Goal: Task Accomplishment & Management: Manage account settings

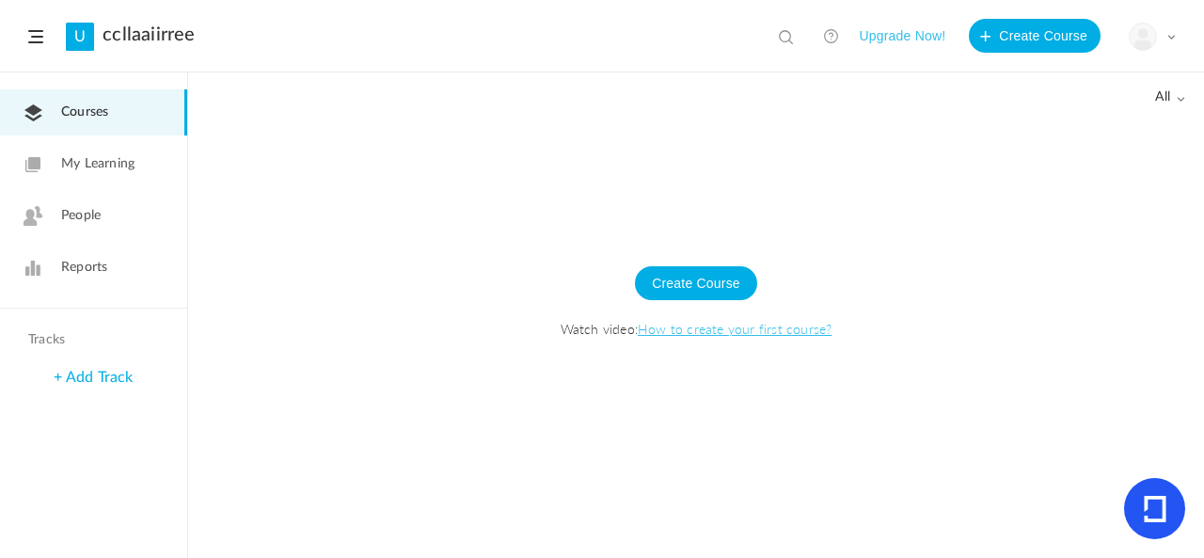
click at [108, 229] on link "People" at bounding box center [93, 216] width 187 height 46
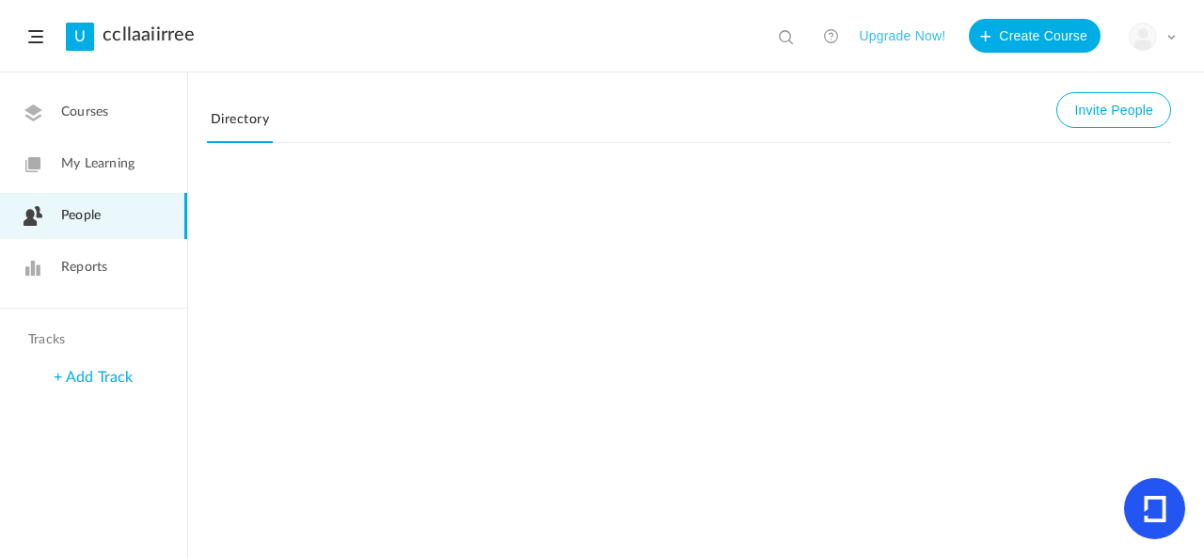
click at [110, 167] on span "My Learning" at bounding box center [97, 164] width 73 height 20
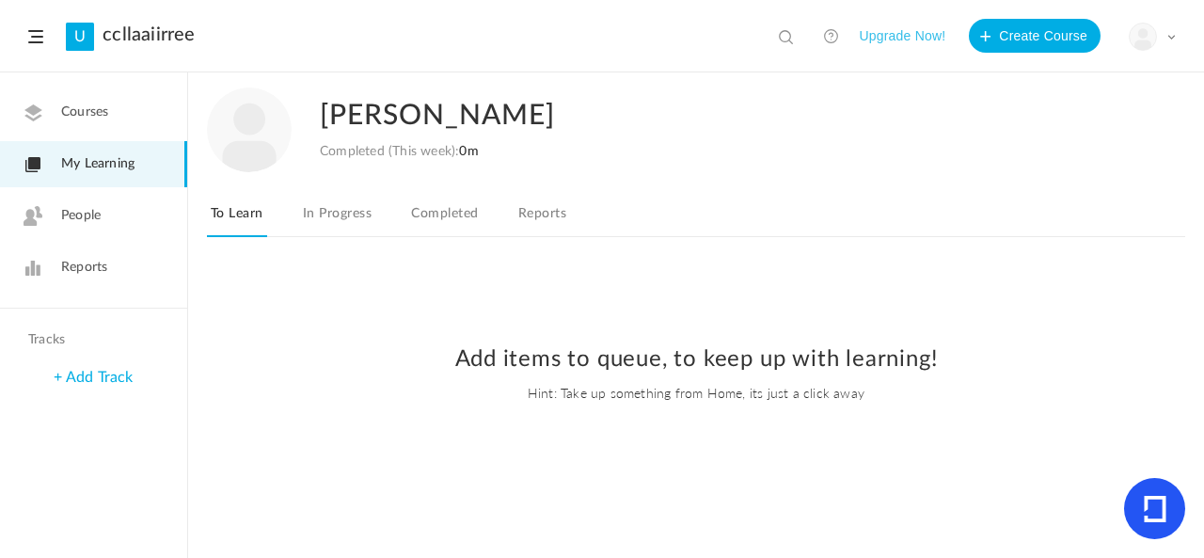
click at [166, 224] on link "People" at bounding box center [93, 216] width 187 height 46
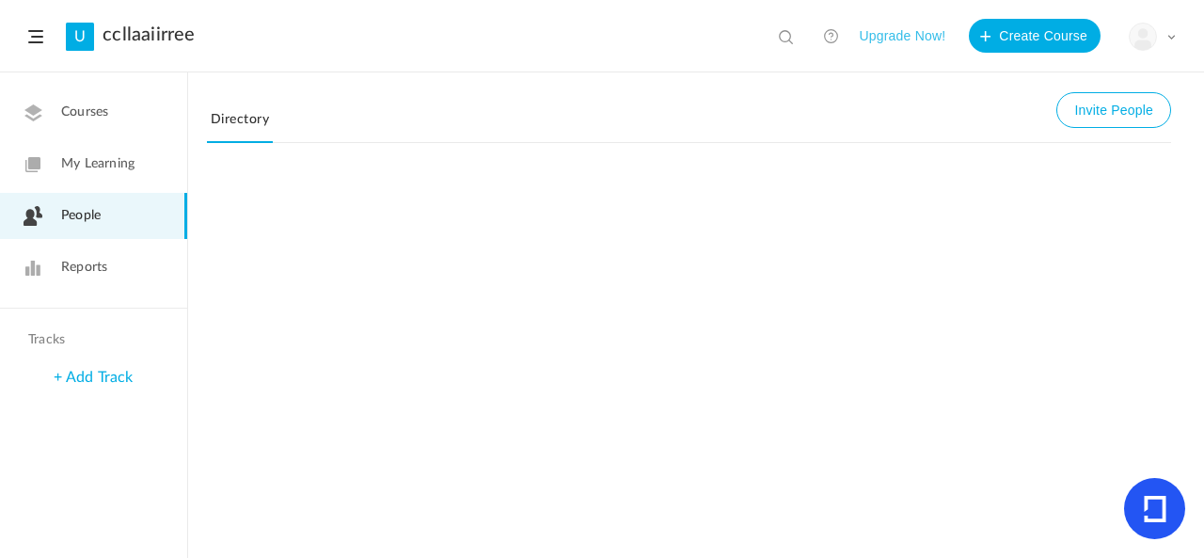
click at [1170, 41] on div "My Profile University Settings Current Plan Logout" at bounding box center [1152, 37] width 47 height 28
click at [1120, 93] on link "My Profile" at bounding box center [1086, 83] width 177 height 35
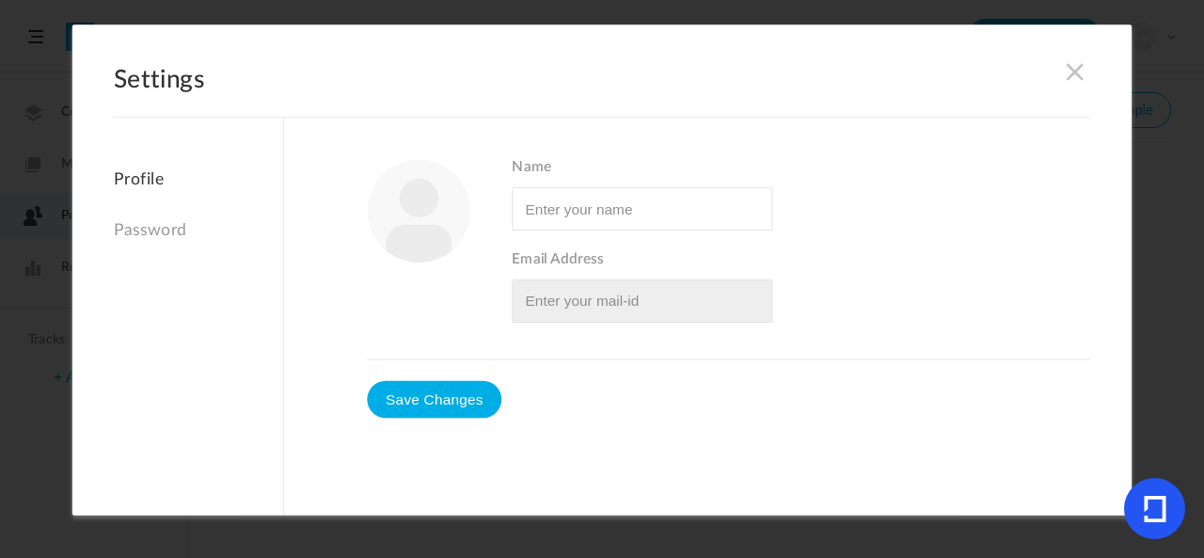
type input "claire coletta"
type input "[EMAIL_ADDRESS][DOMAIN_NAME]"
click at [425, 249] on figure at bounding box center [418, 210] width 103 height 103
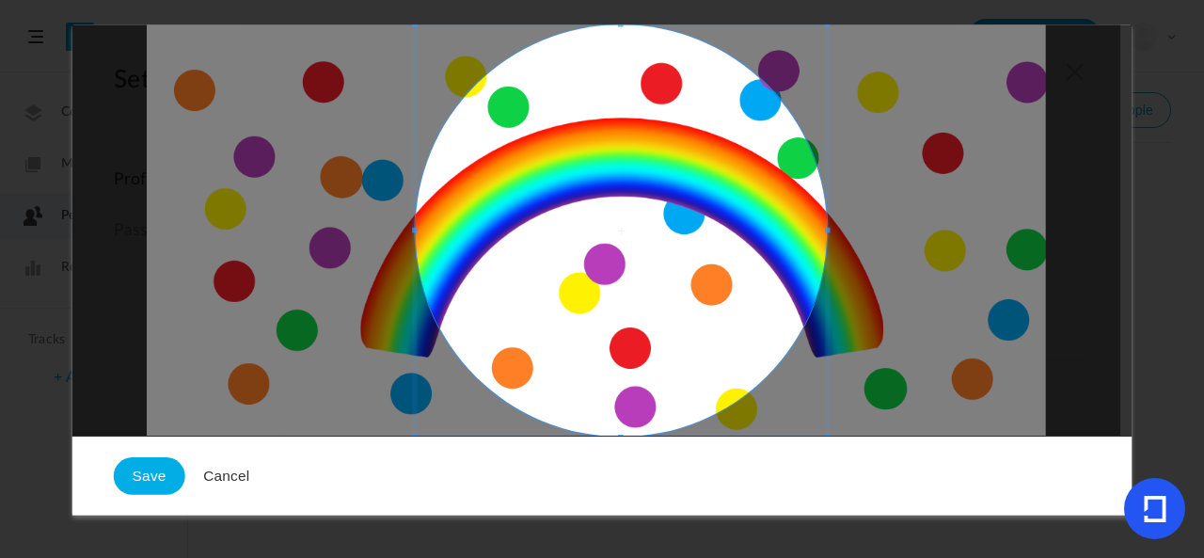
click at [134, 472] on button "Save" at bounding box center [149, 477] width 71 height 38
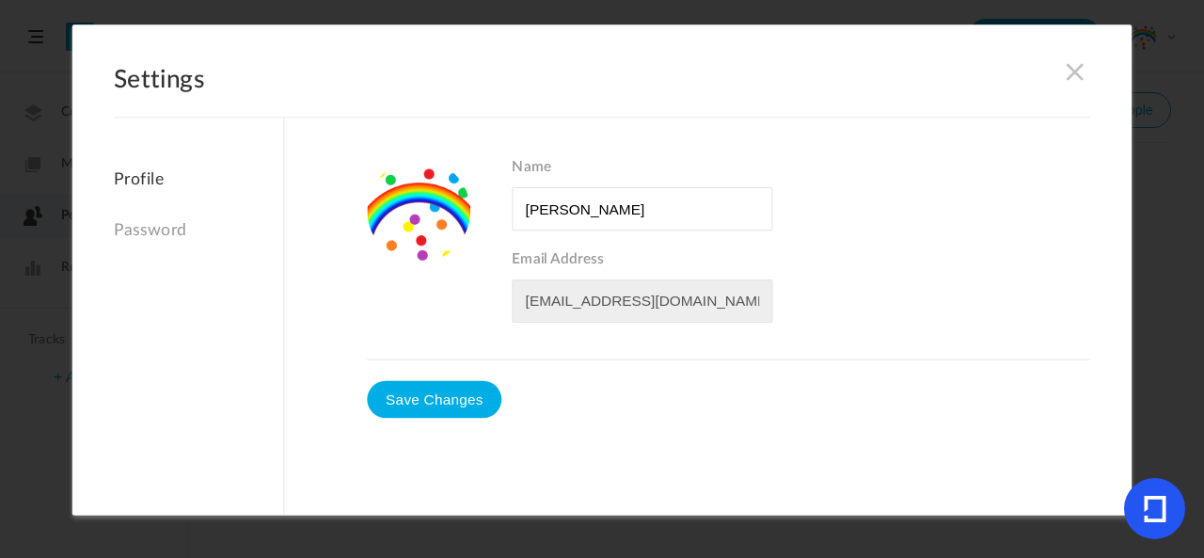
click at [1065, 76] on span at bounding box center [1075, 71] width 21 height 21
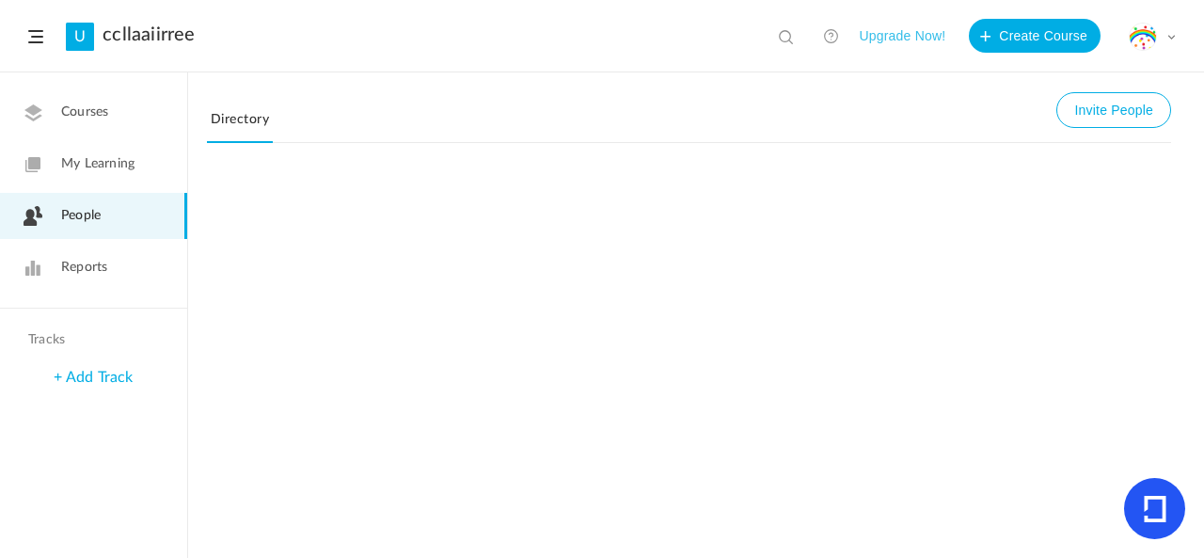
click at [74, 146] on link "My Learning" at bounding box center [93, 164] width 187 height 46
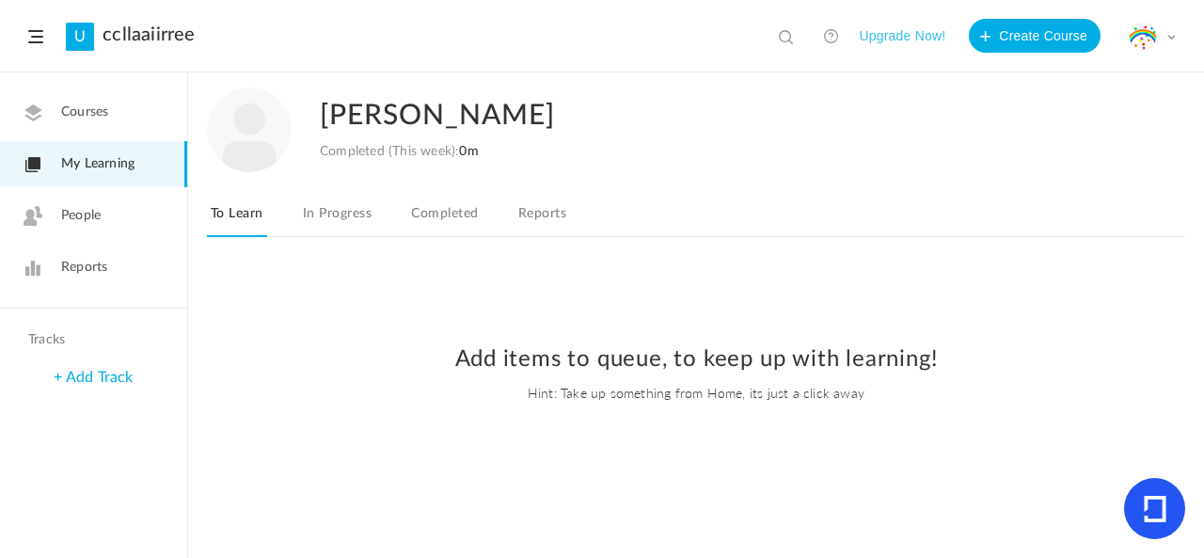
click at [345, 215] on link "In Progress" at bounding box center [337, 219] width 76 height 36
click at [117, 118] on link "Courses" at bounding box center [93, 112] width 187 height 46
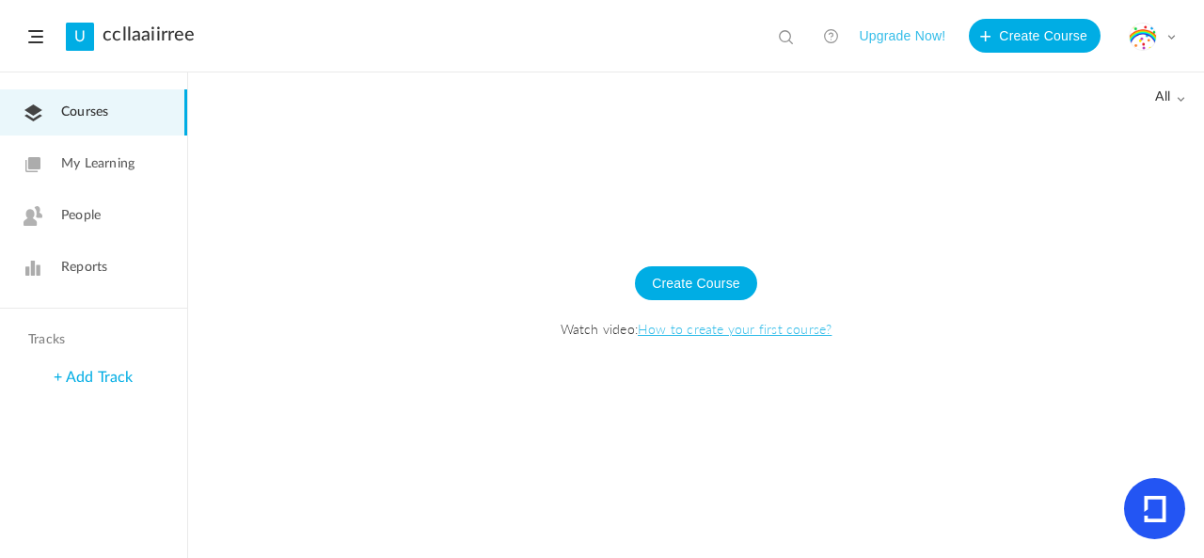
click at [105, 159] on span "My Learning" at bounding box center [97, 164] width 73 height 20
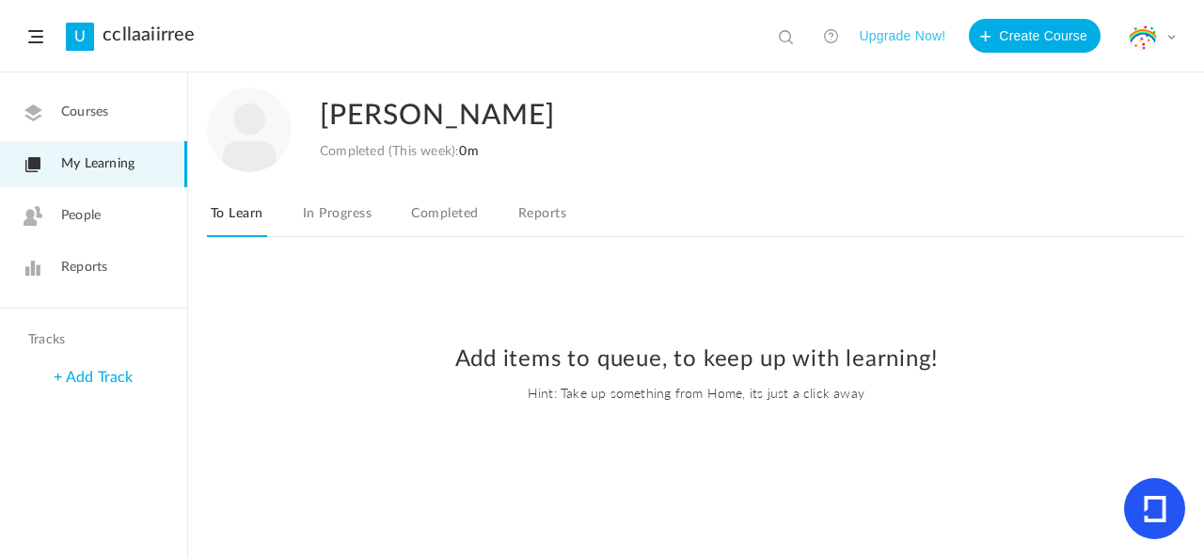
click at [344, 232] on link "In Progress" at bounding box center [337, 219] width 76 height 36
click at [437, 207] on link "Completed" at bounding box center [444, 219] width 74 height 36
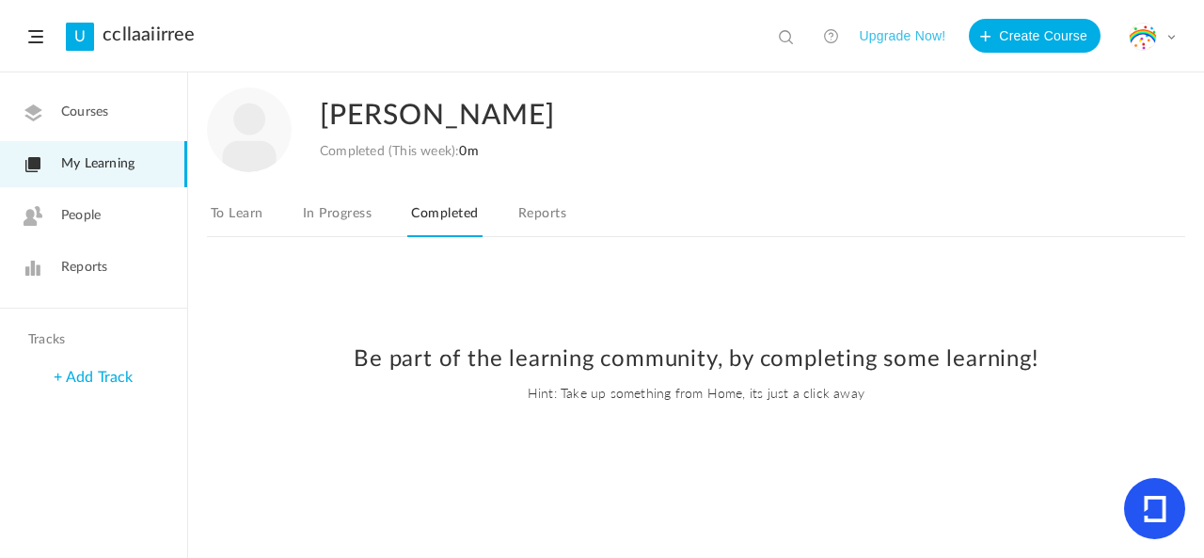
click at [519, 201] on link "Reports" at bounding box center [541, 219] width 55 height 36
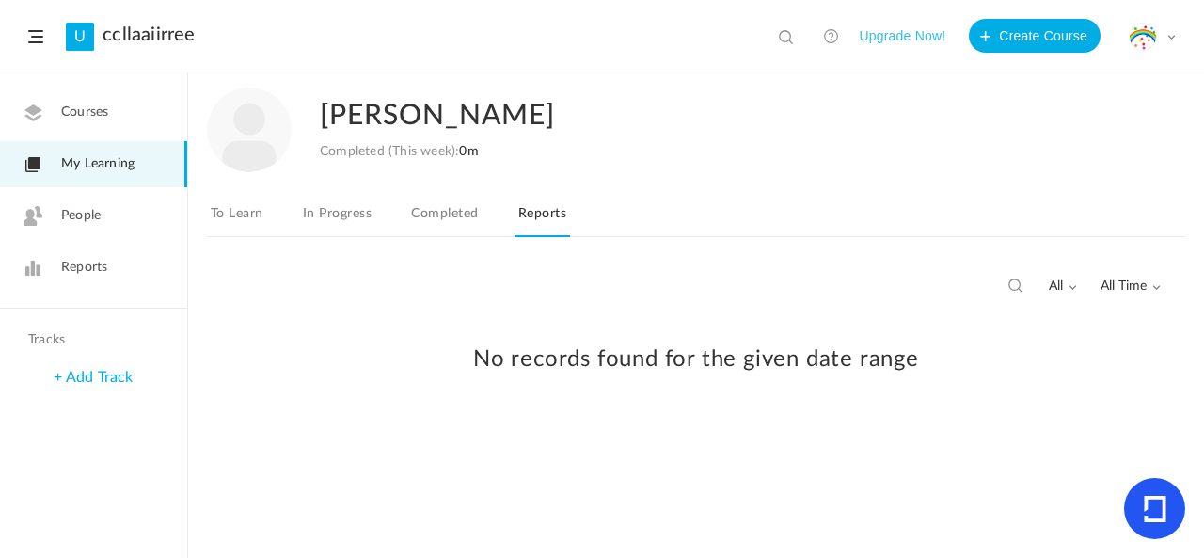
click at [156, 213] on link "People" at bounding box center [93, 216] width 187 height 46
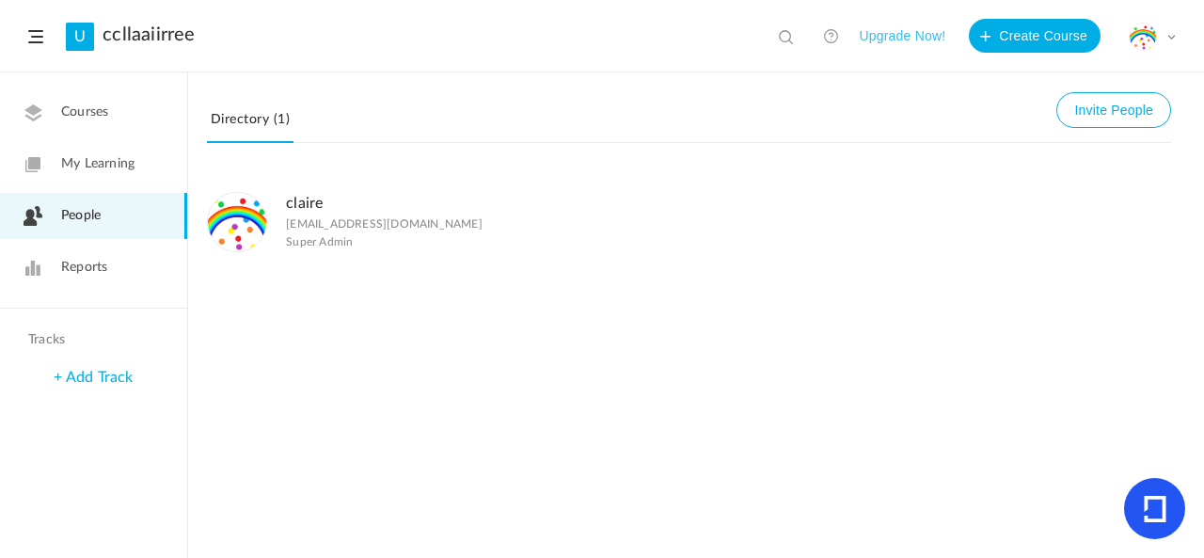
click at [136, 263] on link "Reports" at bounding box center [93, 268] width 187 height 46
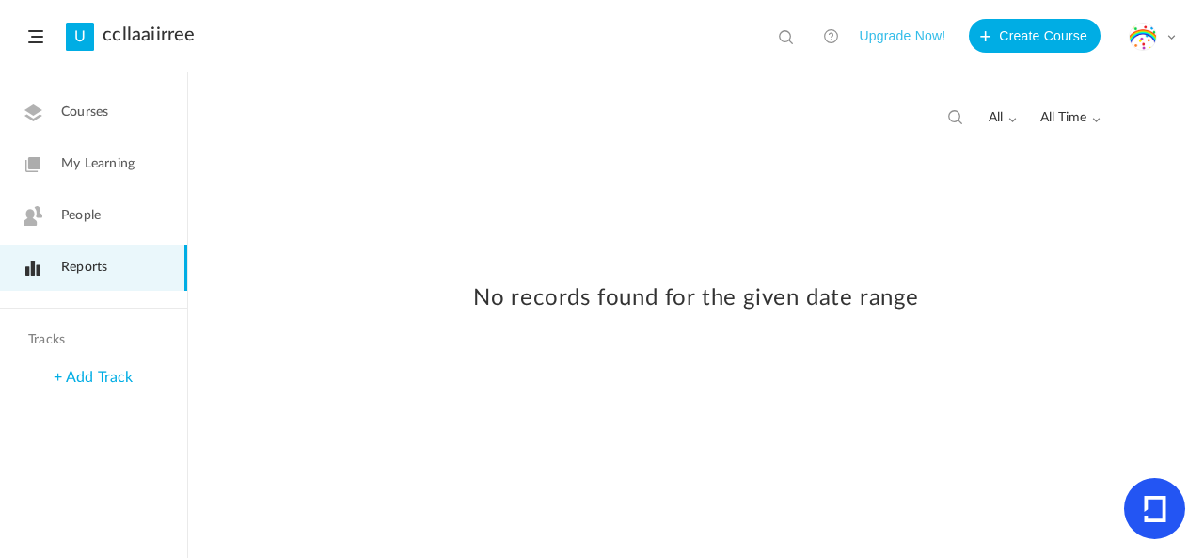
click at [1174, 37] on span at bounding box center [1170, 36] width 9 height 9
click at [132, 220] on link "People" at bounding box center [93, 216] width 187 height 46
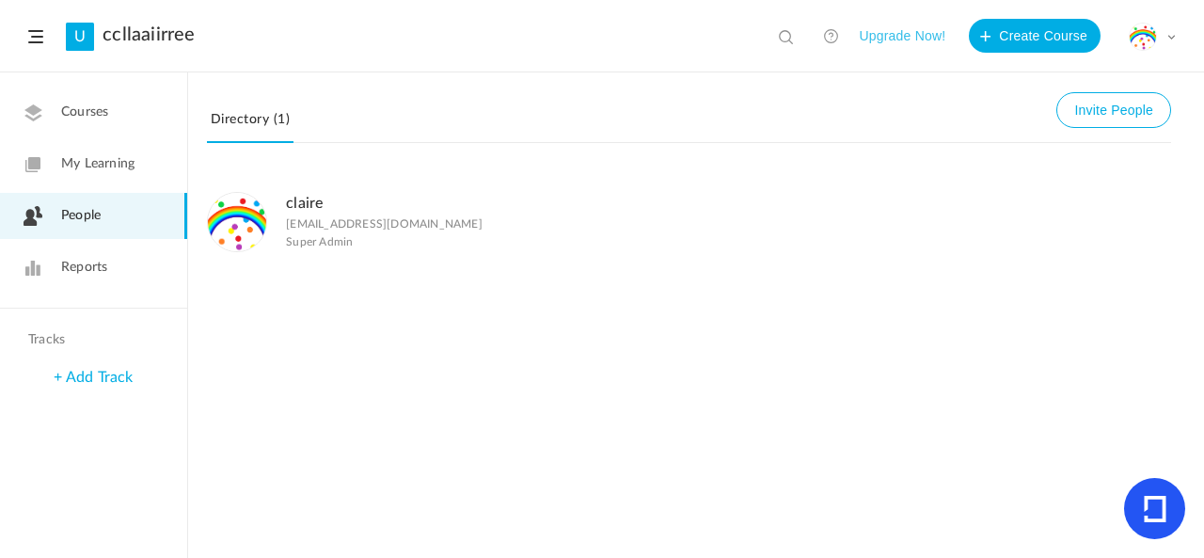
click at [124, 150] on link "My Learning" at bounding box center [93, 164] width 187 height 46
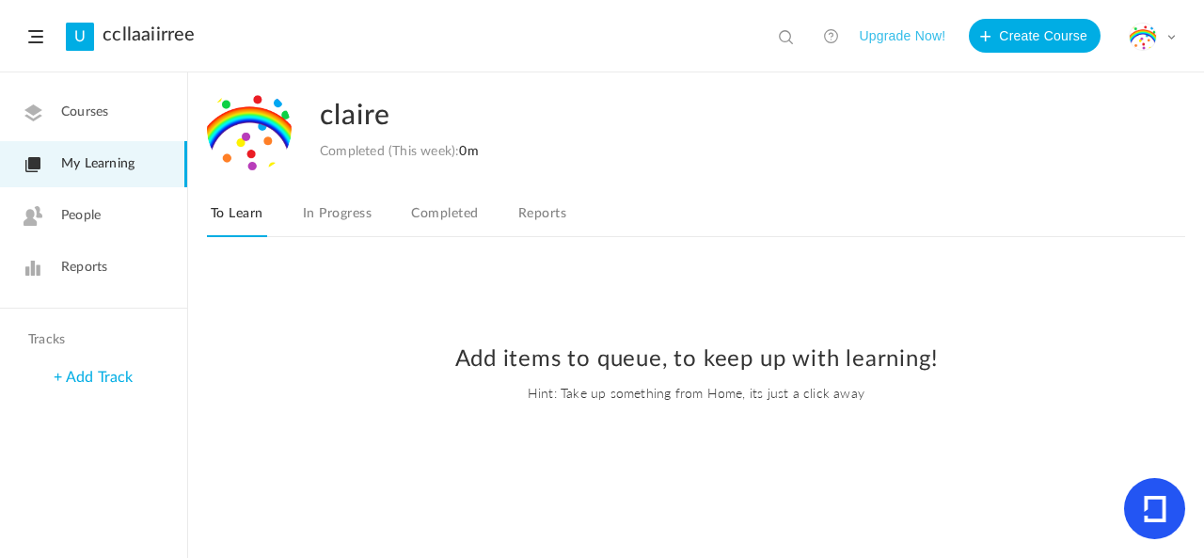
click at [133, 115] on link "Courses" at bounding box center [93, 112] width 187 height 46
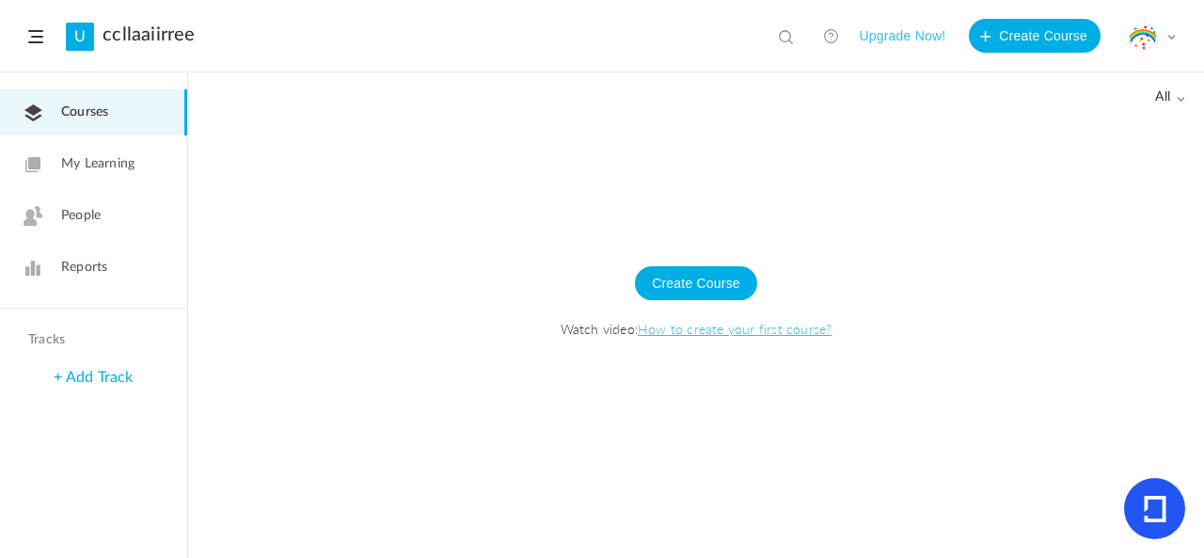
click at [125, 212] on link "People" at bounding box center [93, 216] width 187 height 46
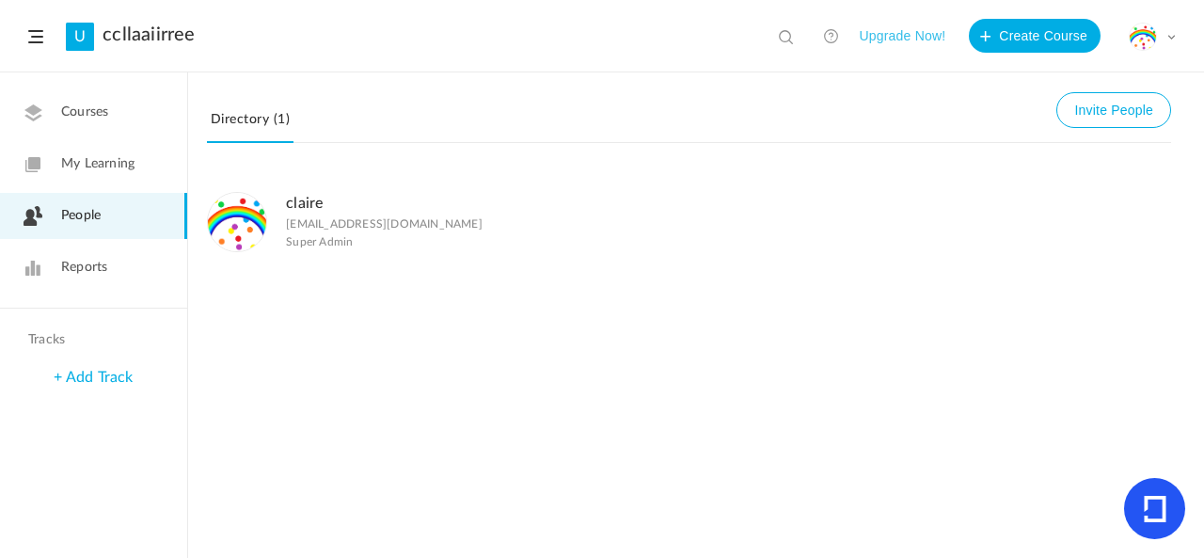
click at [796, 234] on div "[PERSON_NAME] [PERSON_NAME][EMAIL_ADDRESS][DOMAIN_NAME] Super Admin" at bounding box center [622, 221] width 830 height 61
click at [275, 121] on link "Directory (1)" at bounding box center [250, 125] width 87 height 36
click at [243, 127] on link "Directory (1)" at bounding box center [250, 125] width 87 height 36
click at [136, 261] on link "Reports" at bounding box center [93, 268] width 187 height 46
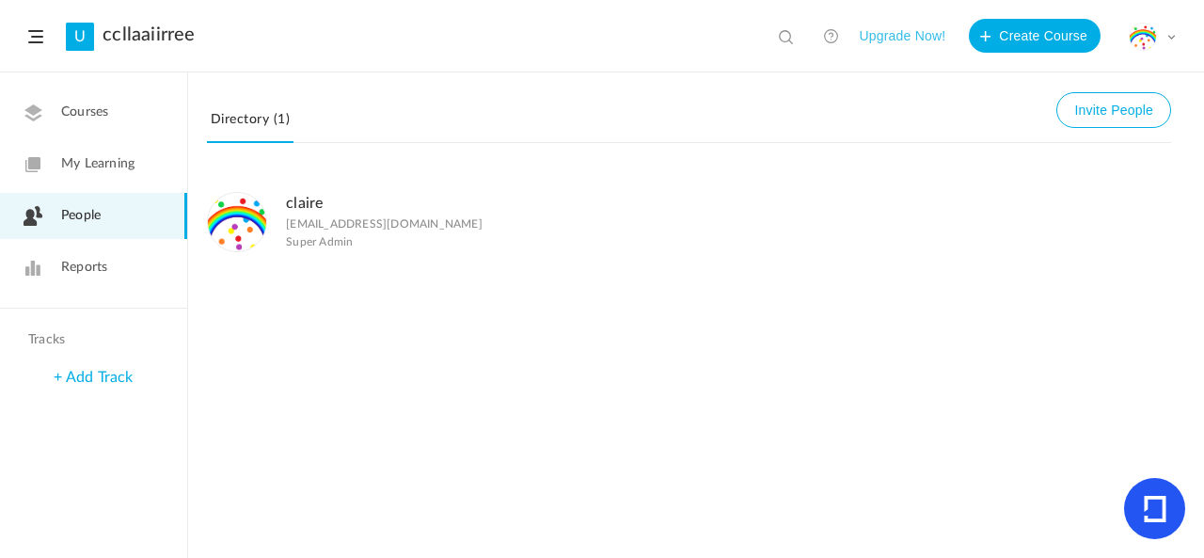
click at [136, 261] on link "Reports" at bounding box center [93, 268] width 187 height 46
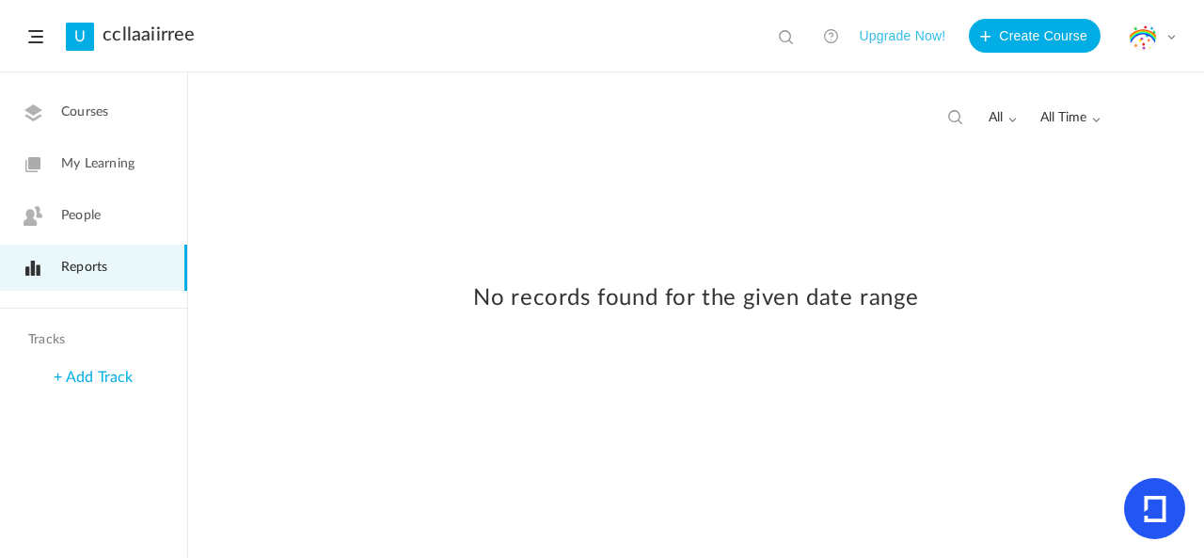
click at [138, 200] on link "People" at bounding box center [93, 216] width 187 height 46
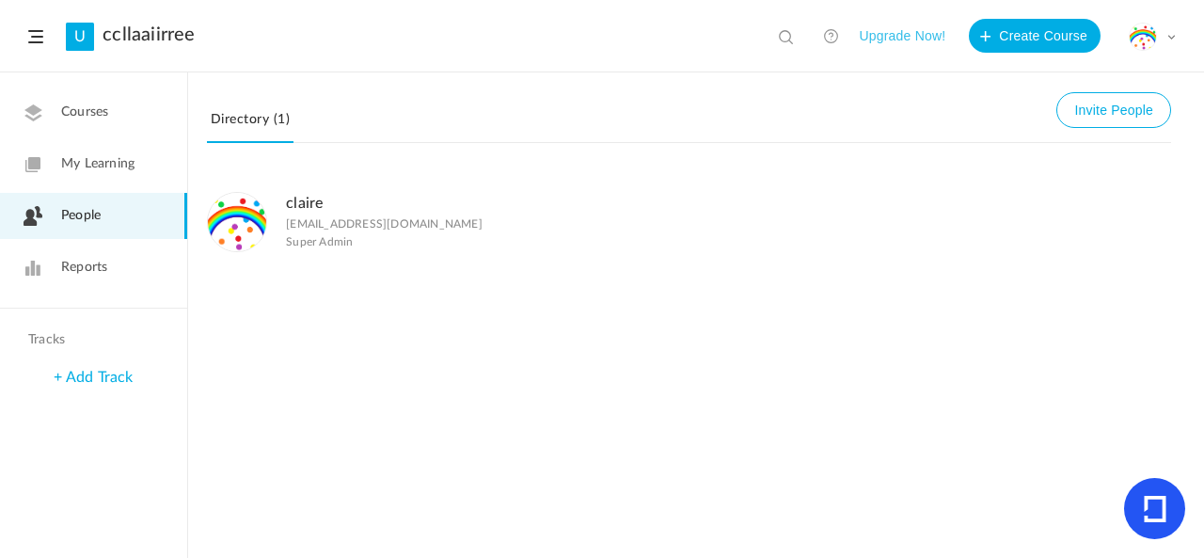
click at [135, 159] on link "My Learning" at bounding box center [93, 164] width 187 height 46
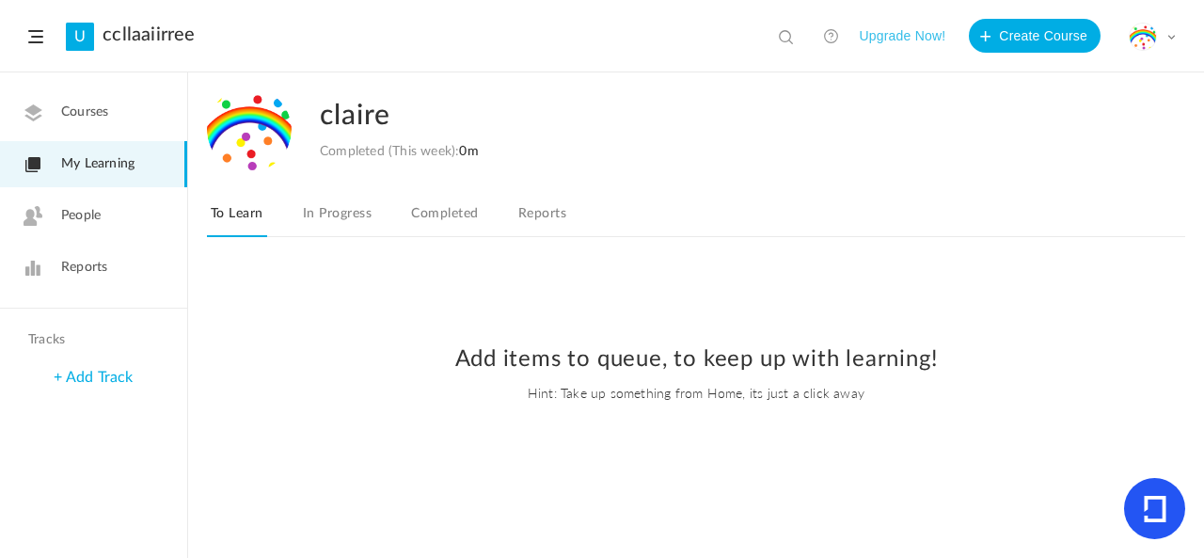
click at [127, 139] on nav "Courses My Learning People Reports" at bounding box center [93, 190] width 187 height 236
click at [125, 131] on link "Courses" at bounding box center [93, 112] width 187 height 46
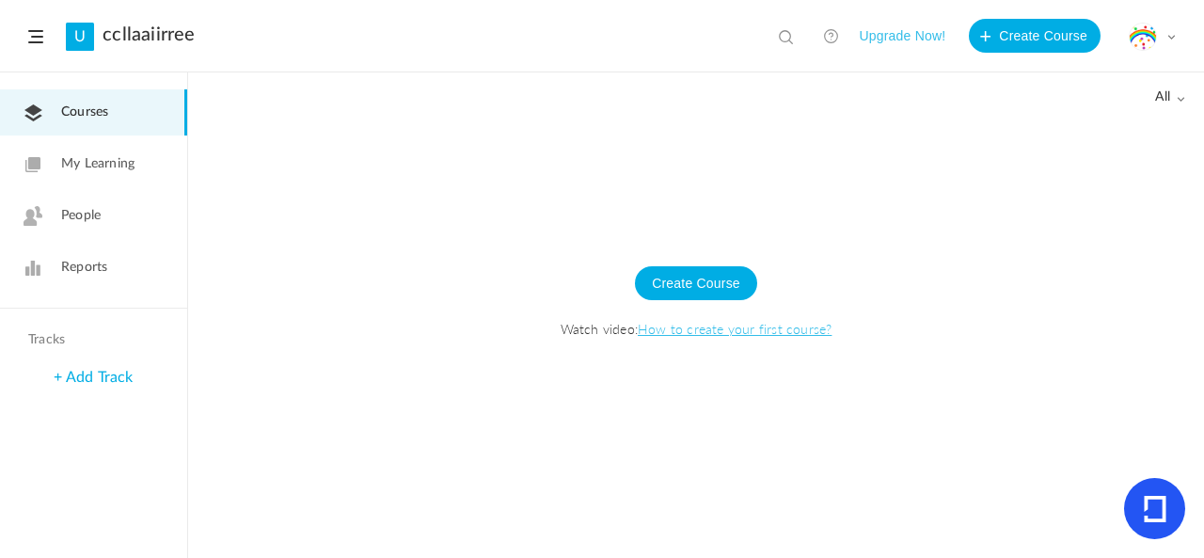
click at [126, 222] on link "People" at bounding box center [93, 216] width 187 height 46
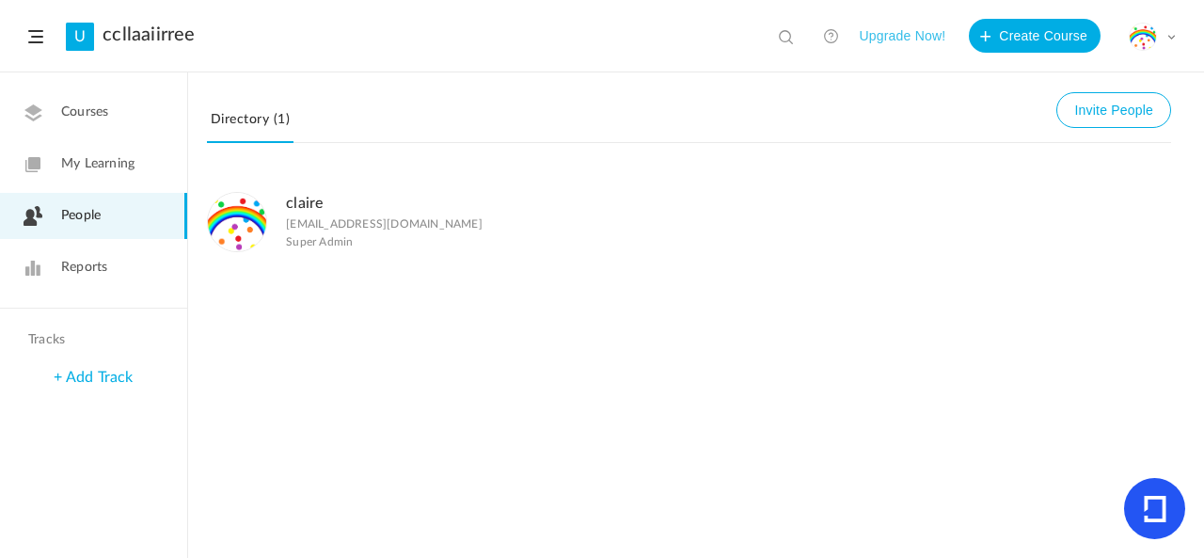
click at [120, 165] on span "My Learning" at bounding box center [97, 164] width 73 height 20
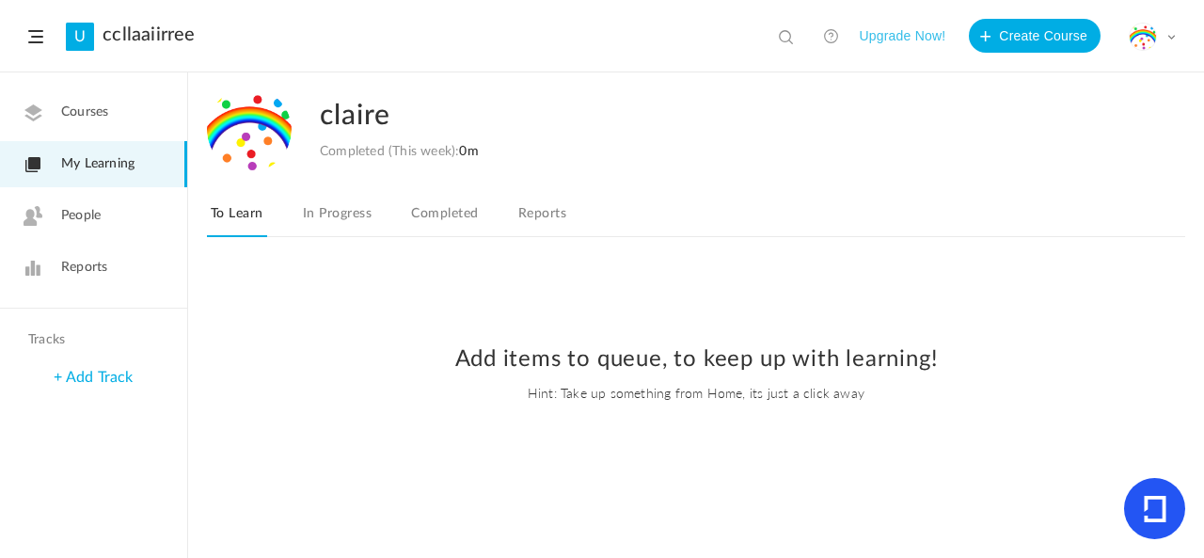
click at [126, 118] on link "Courses" at bounding box center [93, 112] width 187 height 46
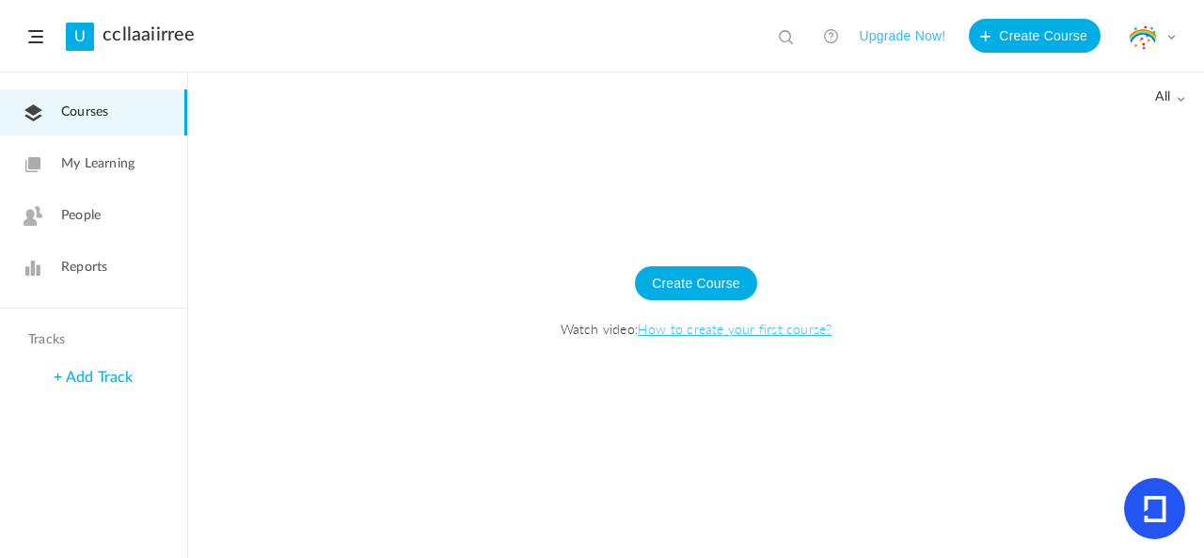
click at [1164, 37] on div "My Profile University Settings Current Plan Logout" at bounding box center [1152, 37] width 47 height 28
click at [1123, 97] on link "My Profile" at bounding box center [1086, 83] width 177 height 35
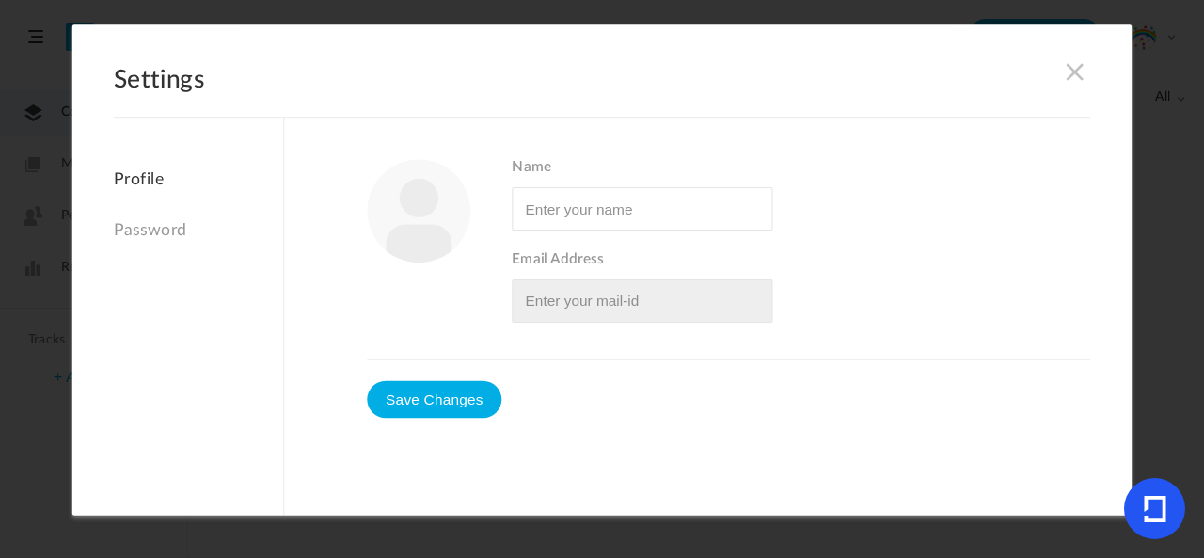
type input "claire"
type input "clairecolettacu@gmail.com"
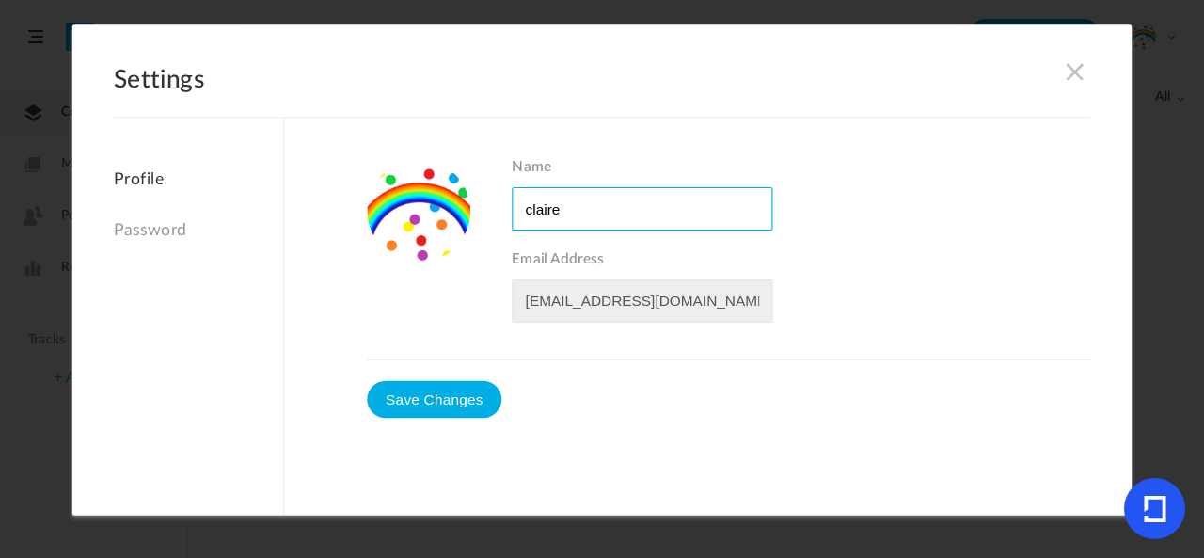
click at [656, 218] on input "Name" at bounding box center [642, 208] width 261 height 43
click at [529, 208] on input "Name" at bounding box center [642, 208] width 261 height 43
type input "Claire"
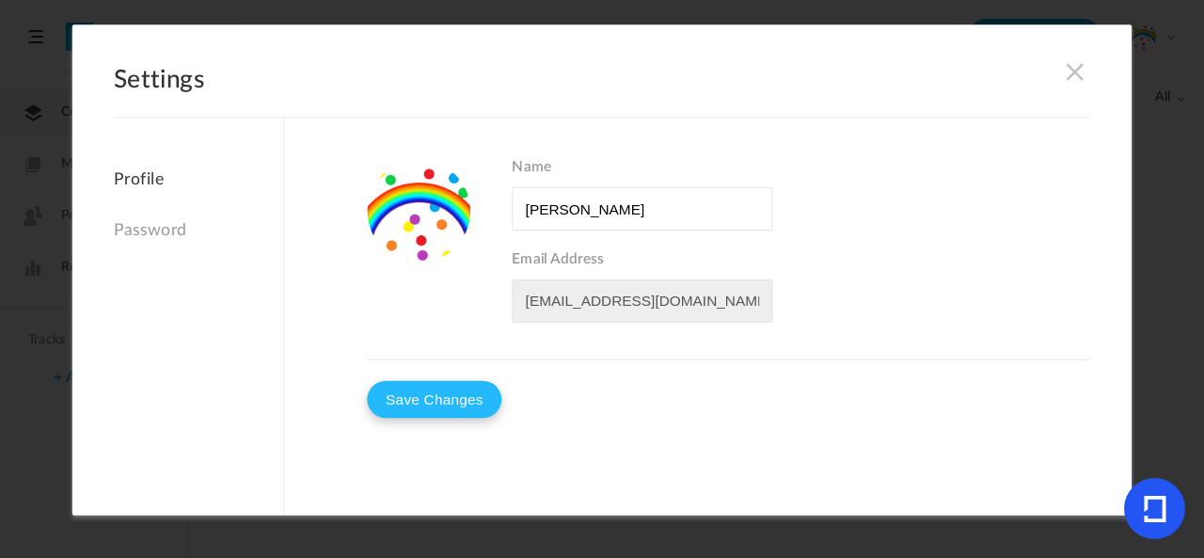
click at [482, 389] on button "Save Changes" at bounding box center [434, 400] width 134 height 38
